Goal: Information Seeking & Learning: Find specific fact

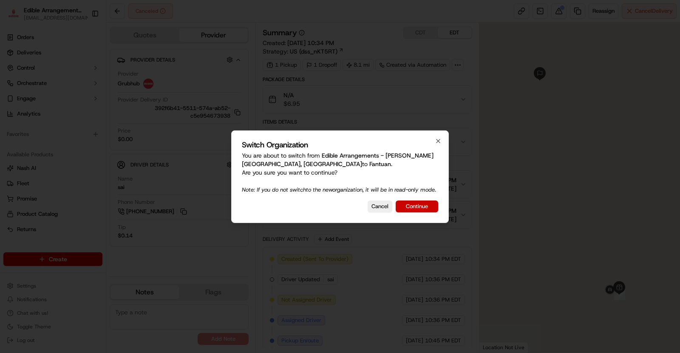
click at [420, 207] on button "Continue" at bounding box center [417, 207] width 42 height 12
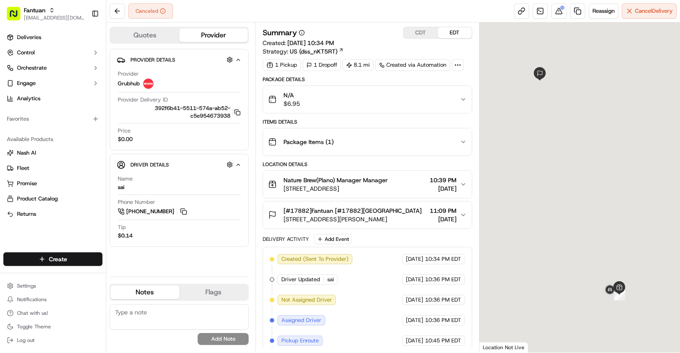
scroll to position [40, 0]
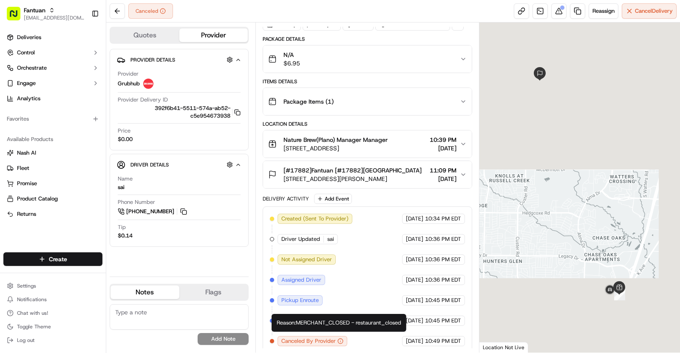
click at [337, 326] on div "Reason: MERCHANT_CLOSED - restaurant_closed Reason: MERCHANT_CLOSED - restauran…" at bounding box center [338, 323] width 135 height 18
copy div "Reason: MERCHANT_CLOSED - restaurant_closed"
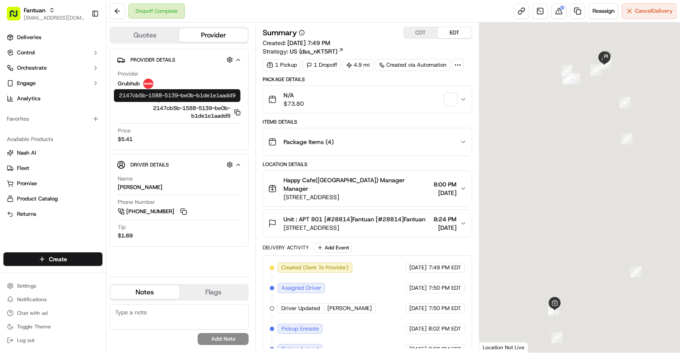
click at [239, 111] on icon "button" at bounding box center [237, 112] width 6 height 6
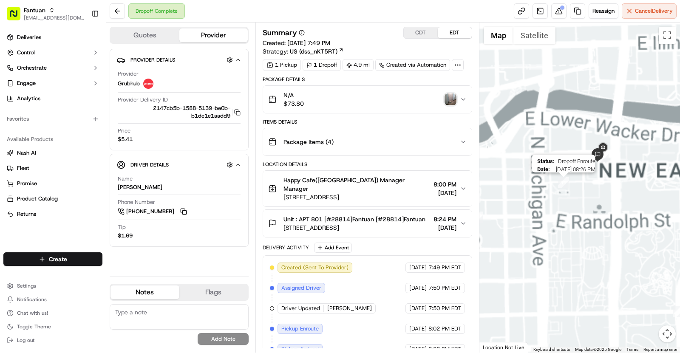
drag, startPoint x: 621, startPoint y: 57, endPoint x: 568, endPoint y: 178, distance: 132.2
click at [568, 179] on img "11" at bounding box center [563, 182] width 11 height 11
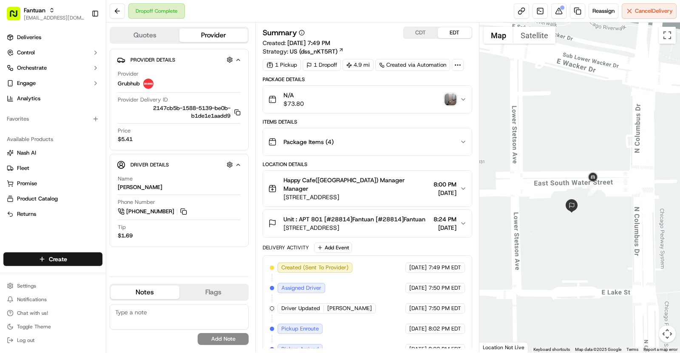
click at [452, 94] on img "button" at bounding box center [450, 99] width 12 height 12
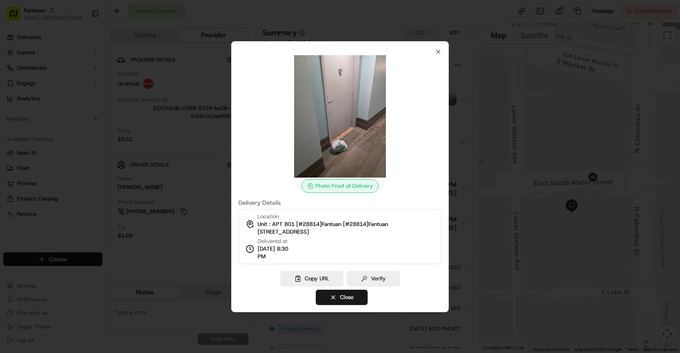
click at [157, 99] on div at bounding box center [340, 176] width 680 height 353
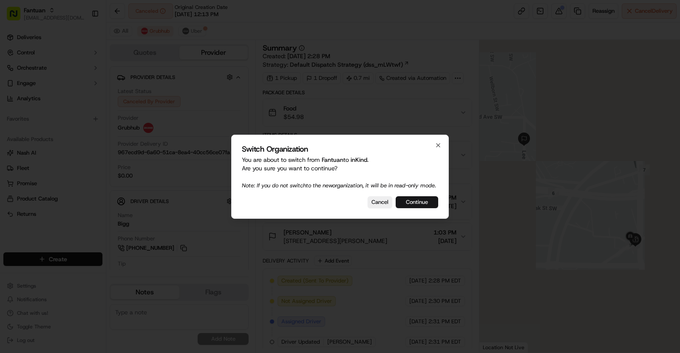
click at [412, 205] on button "Continue" at bounding box center [417, 202] width 42 height 12
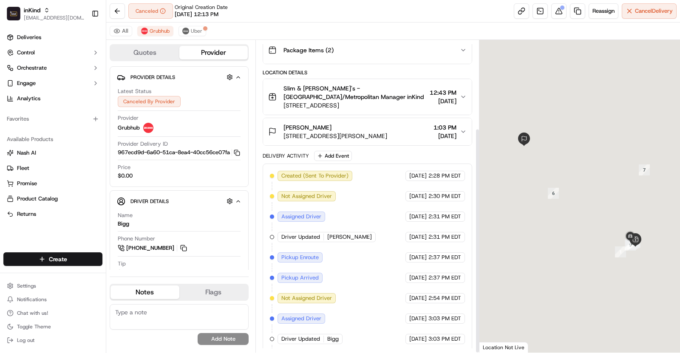
scroll to position [122, 0]
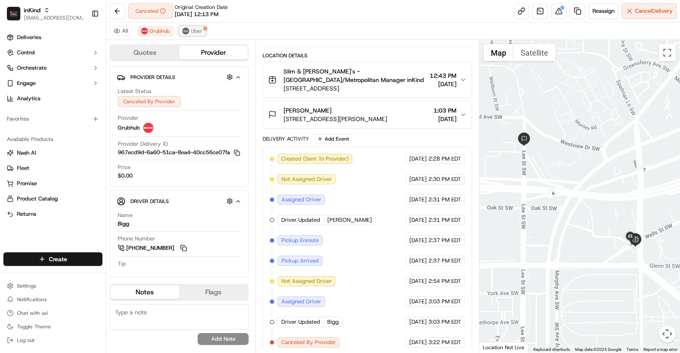
click at [194, 33] on span "Uber" at bounding box center [196, 31] width 11 height 7
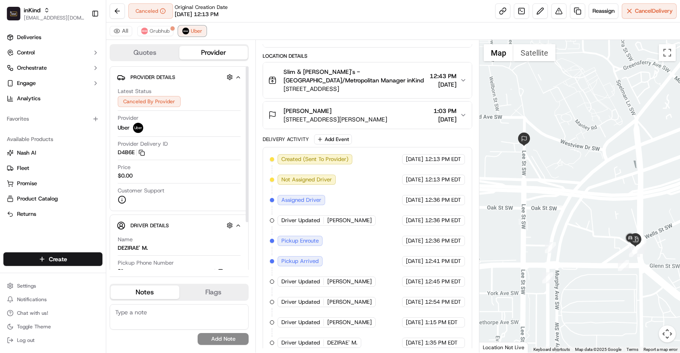
scroll to position [155, 0]
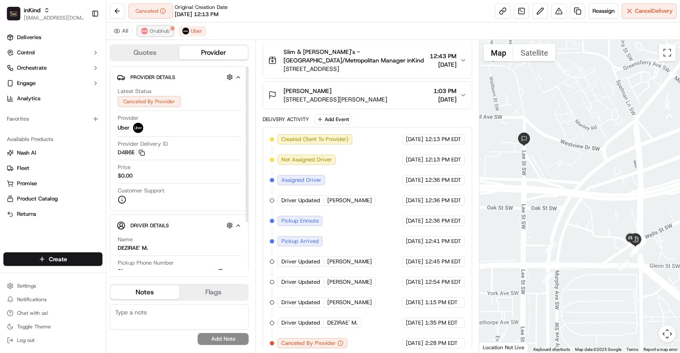
click at [163, 33] on span "Grubhub" at bounding box center [160, 31] width 20 height 7
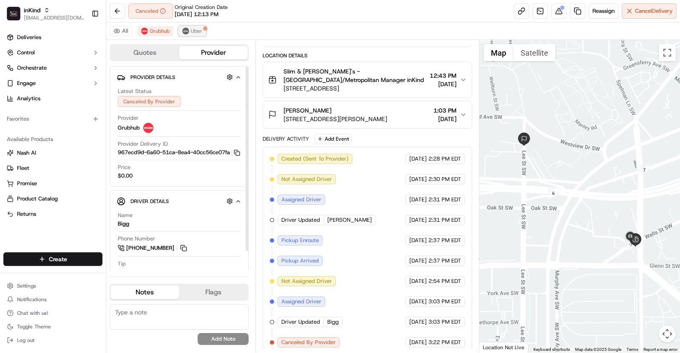
click at [193, 28] on span "Uber" at bounding box center [196, 31] width 11 height 7
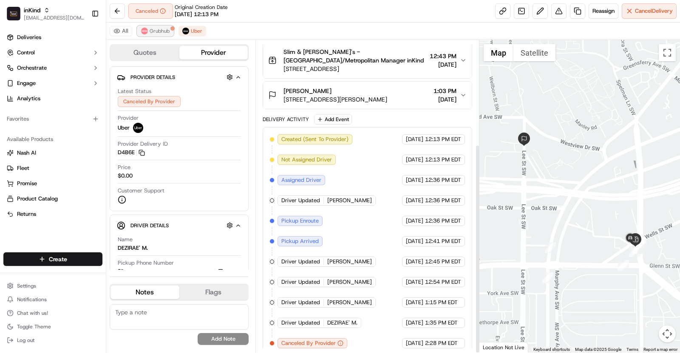
click at [157, 28] on span "Grubhub" at bounding box center [160, 31] width 20 height 7
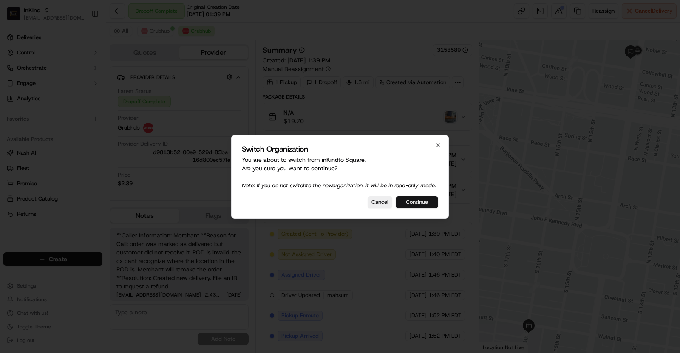
click at [422, 208] on button "Continue" at bounding box center [417, 202] width 42 height 12
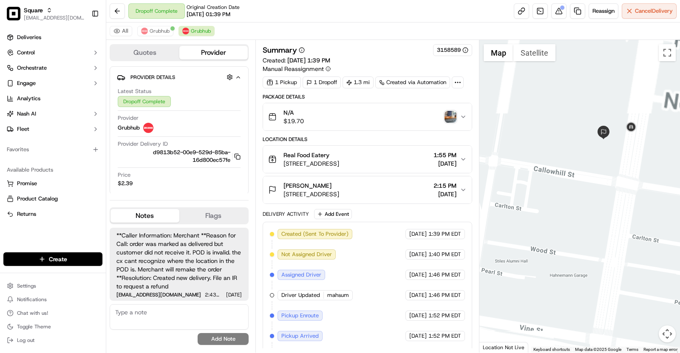
drag, startPoint x: 623, startPoint y: 62, endPoint x: 614, endPoint y: 144, distance: 82.5
click at [614, 145] on div at bounding box center [579, 196] width 201 height 313
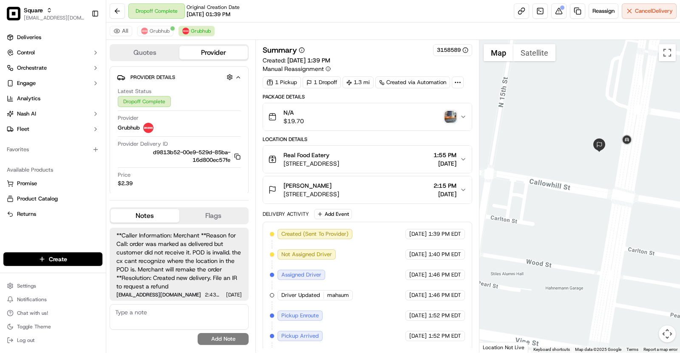
click at [339, 193] on span "400 N Broad St, Philadelphia, PA 19130, USA" at bounding box center [311, 194] width 56 height 8
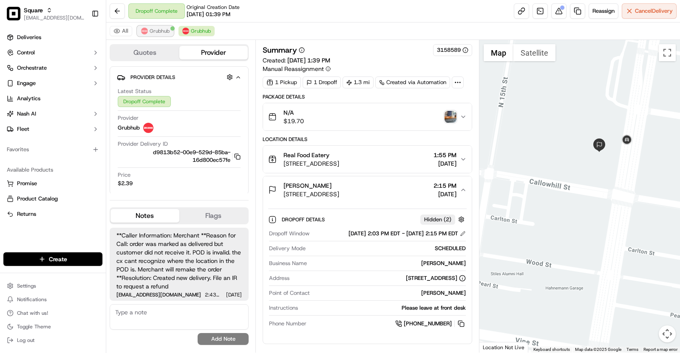
click at [157, 28] on span "Grubhub" at bounding box center [160, 31] width 20 height 7
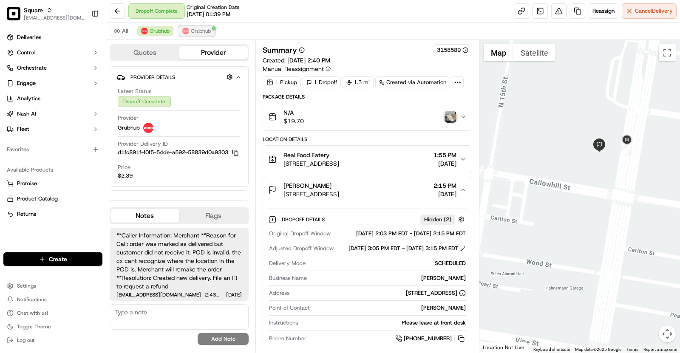
click at [203, 31] on span "Grubhub" at bounding box center [201, 31] width 20 height 7
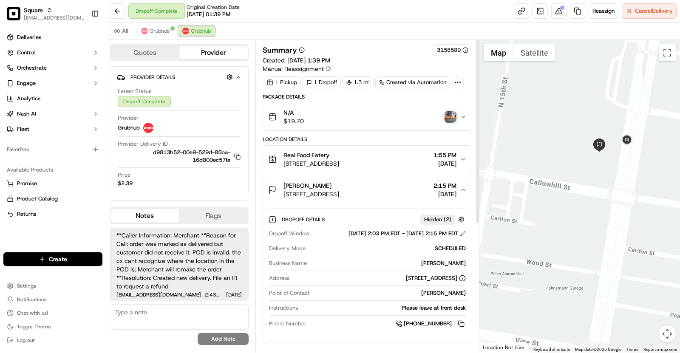
scroll to position [215, 0]
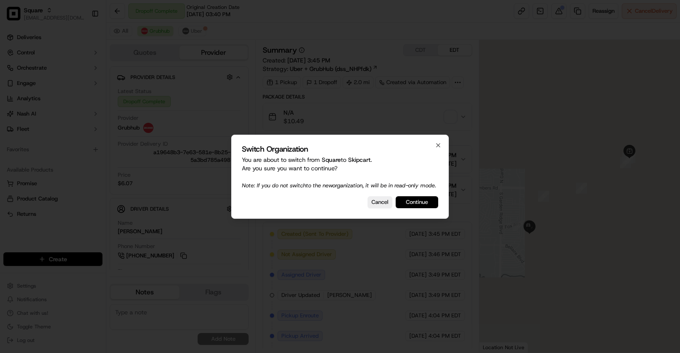
click at [420, 208] on button "Continue" at bounding box center [417, 202] width 42 height 12
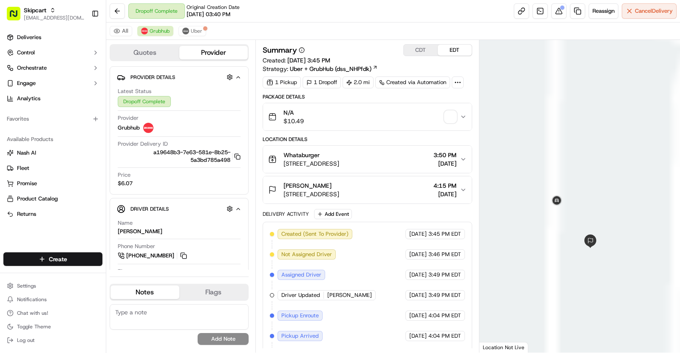
click at [339, 191] on span "921 Boxwood Dr, Lewisville, TX 75067, USA" at bounding box center [311, 194] width 56 height 8
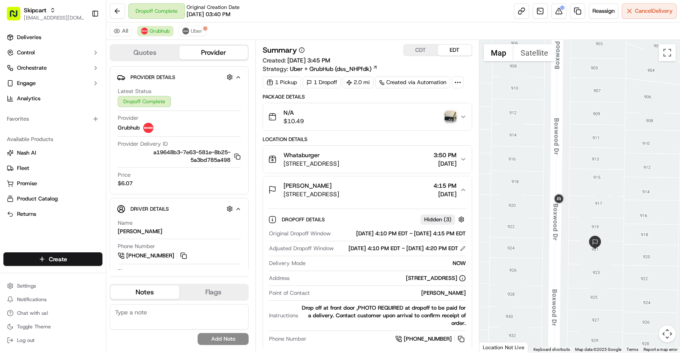
click at [450, 114] on img "button" at bounding box center [450, 117] width 12 height 12
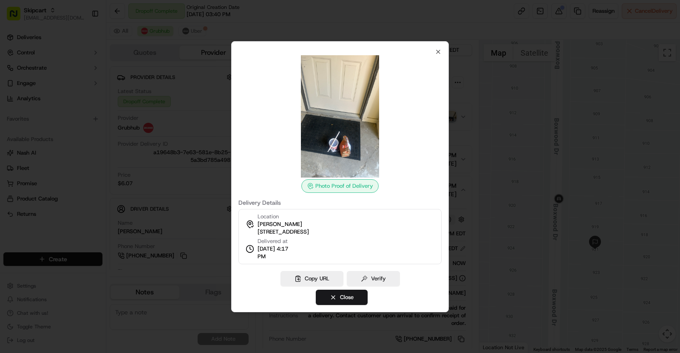
click at [514, 277] on div at bounding box center [340, 176] width 680 height 353
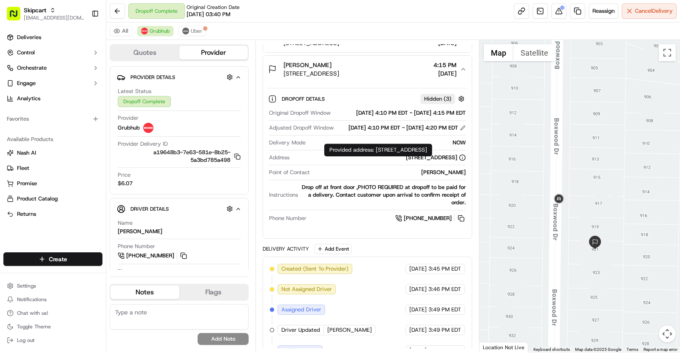
drag, startPoint x: 337, startPoint y: 173, endPoint x: 456, endPoint y: 172, distance: 119.0
click at [456, 161] on div "921 Boxwood Dr, Lewisville, TX 75067, USA" at bounding box center [379, 158] width 173 height 8
copy div "921 Boxwood Dr, Lewisville, TX 75067, USA"
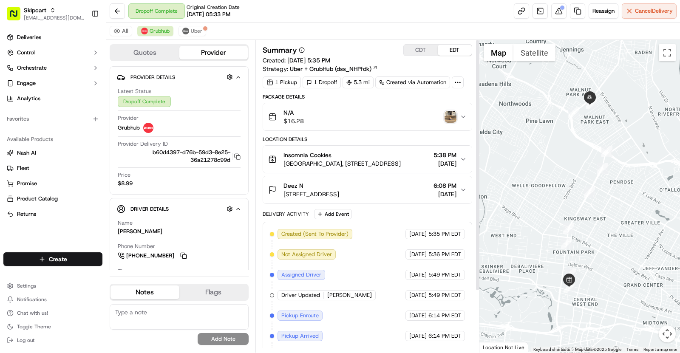
click at [417, 188] on div "Deez N 5314 Oriole Ave, St. Louis, MO 63120, USA 6:08 PM 09/05/2025" at bounding box center [364, 189] width 192 height 17
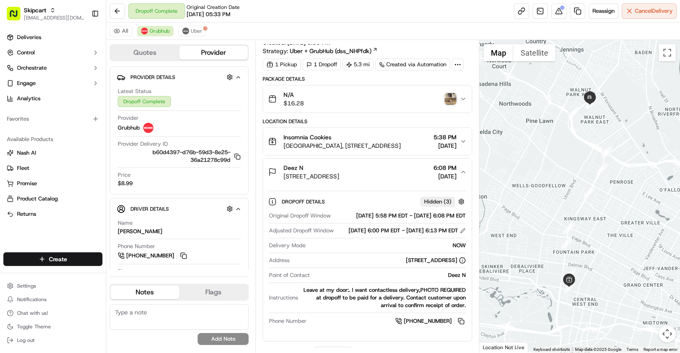
scroll to position [245, 0]
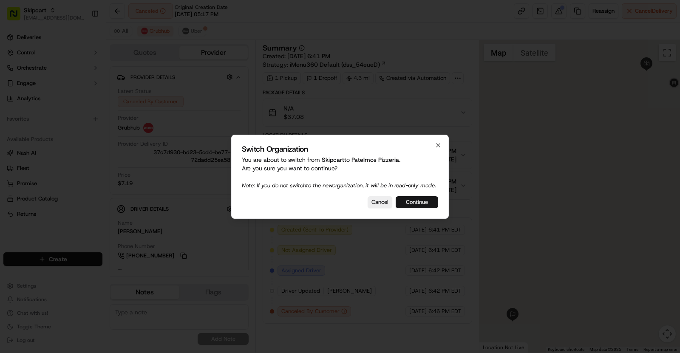
click at [422, 207] on button "Continue" at bounding box center [417, 202] width 42 height 12
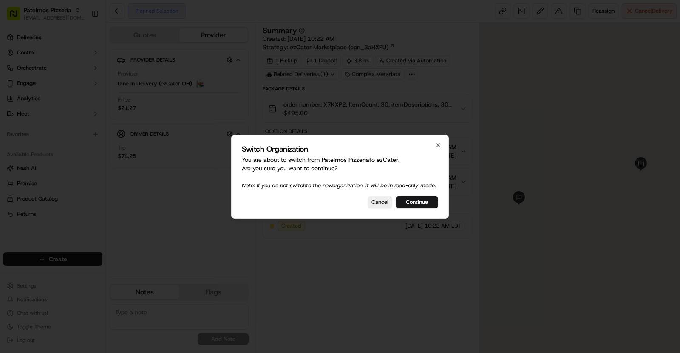
click at [422, 213] on div "Switch Organization You are about to switch from Patelmos Pizzeria to ezCater .…" at bounding box center [340, 177] width 218 height 84
click at [418, 207] on button "Continue" at bounding box center [417, 202] width 42 height 12
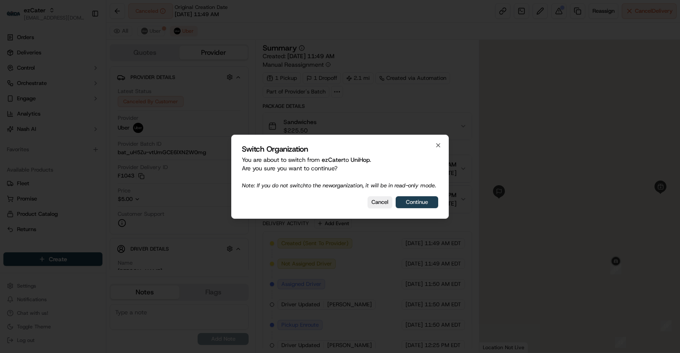
click at [411, 202] on button "Continue" at bounding box center [417, 202] width 42 height 12
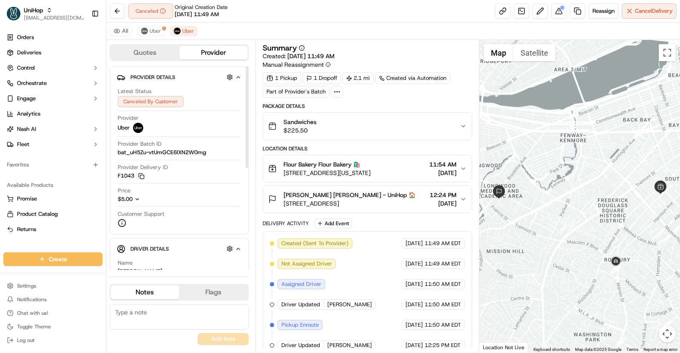
click at [136, 196] on icon "button" at bounding box center [137, 199] width 6 height 6
click at [137, 201] on div "Cancellation Fee $5.00" at bounding box center [155, 201] width 75 height 13
click at [174, 198] on span "$5.00" at bounding box center [181, 199] width 24 height 8
copy span "5.00"
